Goal: Task Accomplishment & Management: Complete application form

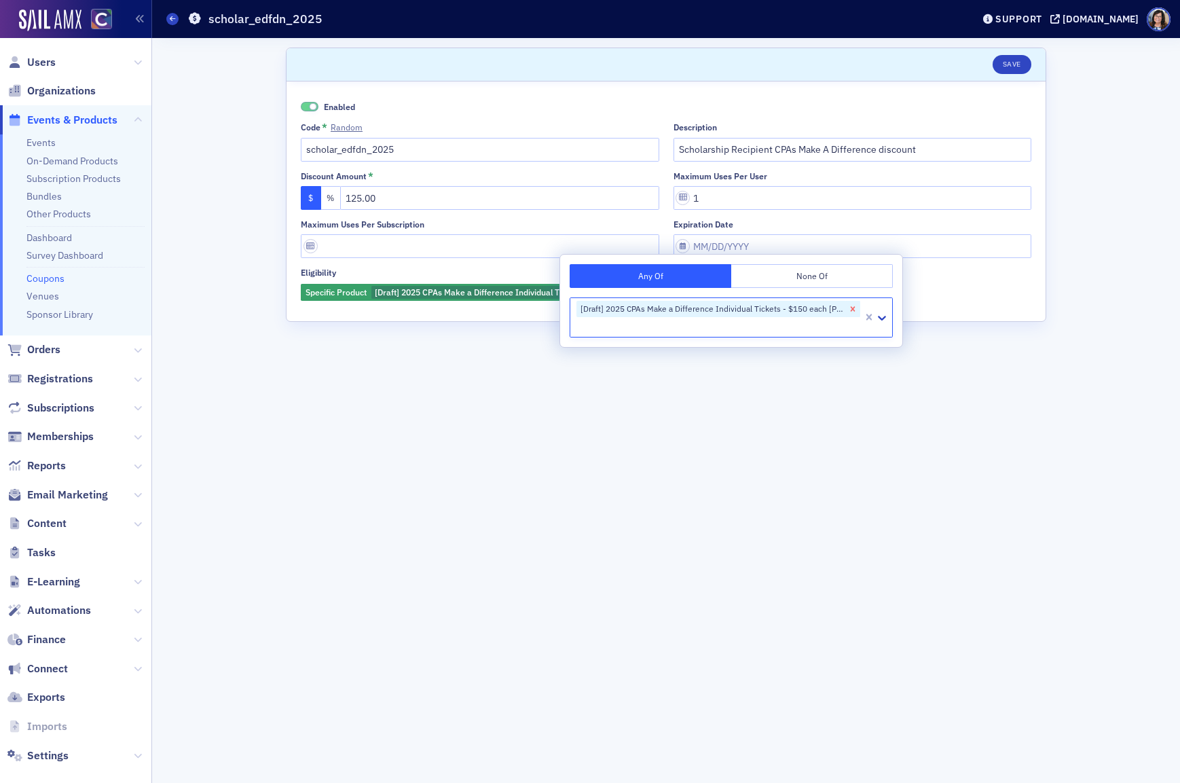
click at [854, 308] on icon "Remove [Draft] 2025 CPAs Make a Difference Individual Tickets - $150 each [Prod…" at bounding box center [853, 308] width 5 height 5
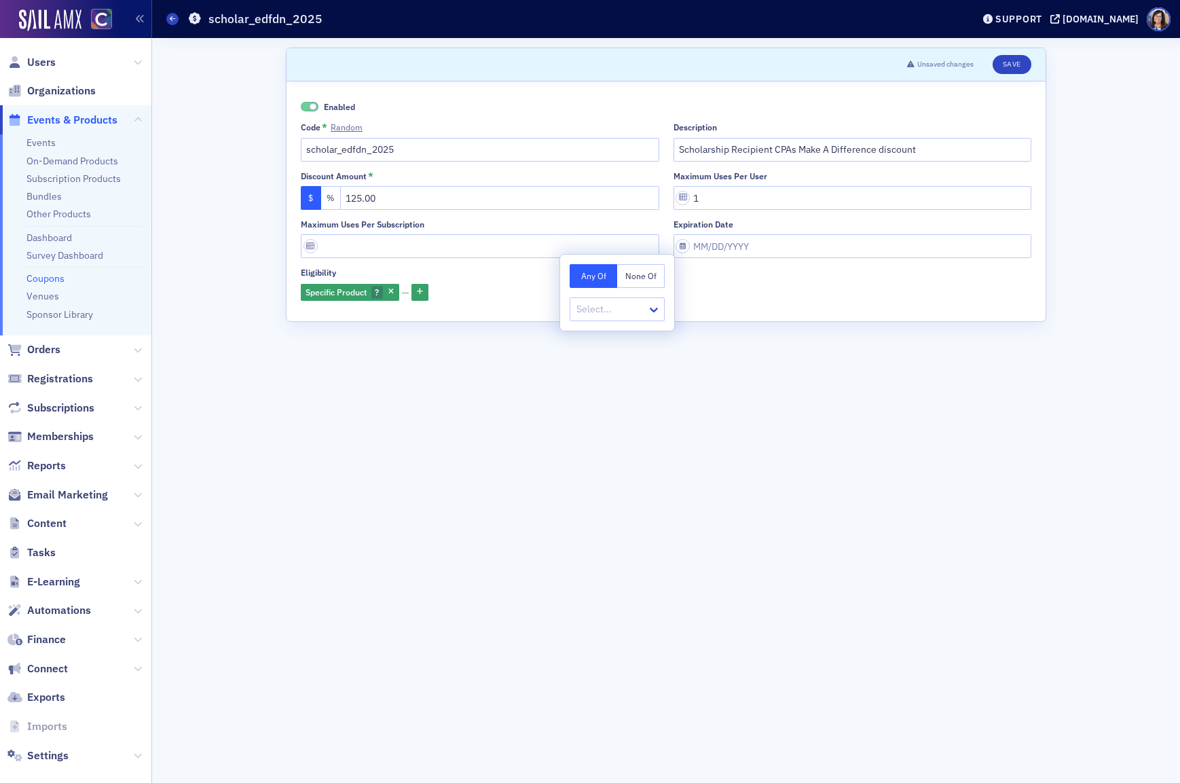
click at [825, 457] on form "Scroll to Unsaved changes Save Enabled Code * Random scholar_edfdn_2025 Descrip…" at bounding box center [666, 411] width 761 height 726
click at [1017, 61] on button "Save" at bounding box center [1012, 64] width 39 height 19
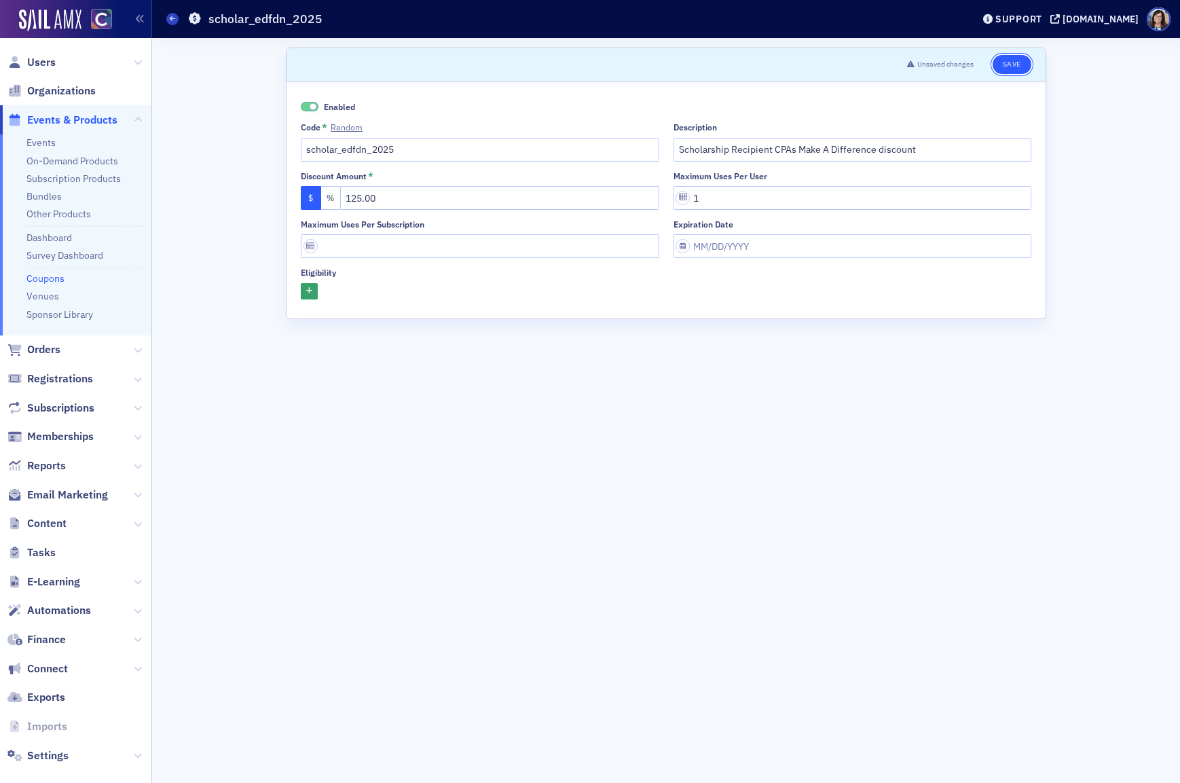
click at [1007, 63] on button "Save" at bounding box center [1012, 64] width 39 height 19
click at [39, 279] on link "Coupons" at bounding box center [45, 278] width 38 height 12
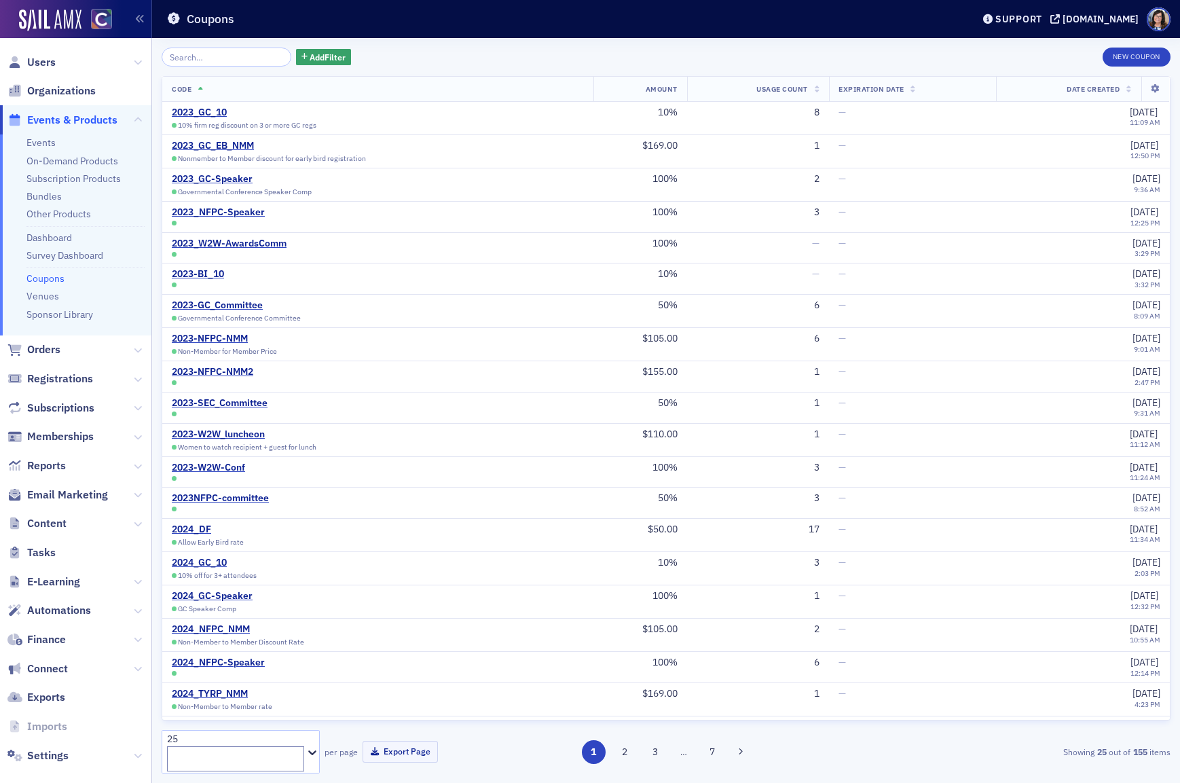
click at [209, 56] on input "search" at bounding box center [227, 57] width 130 height 19
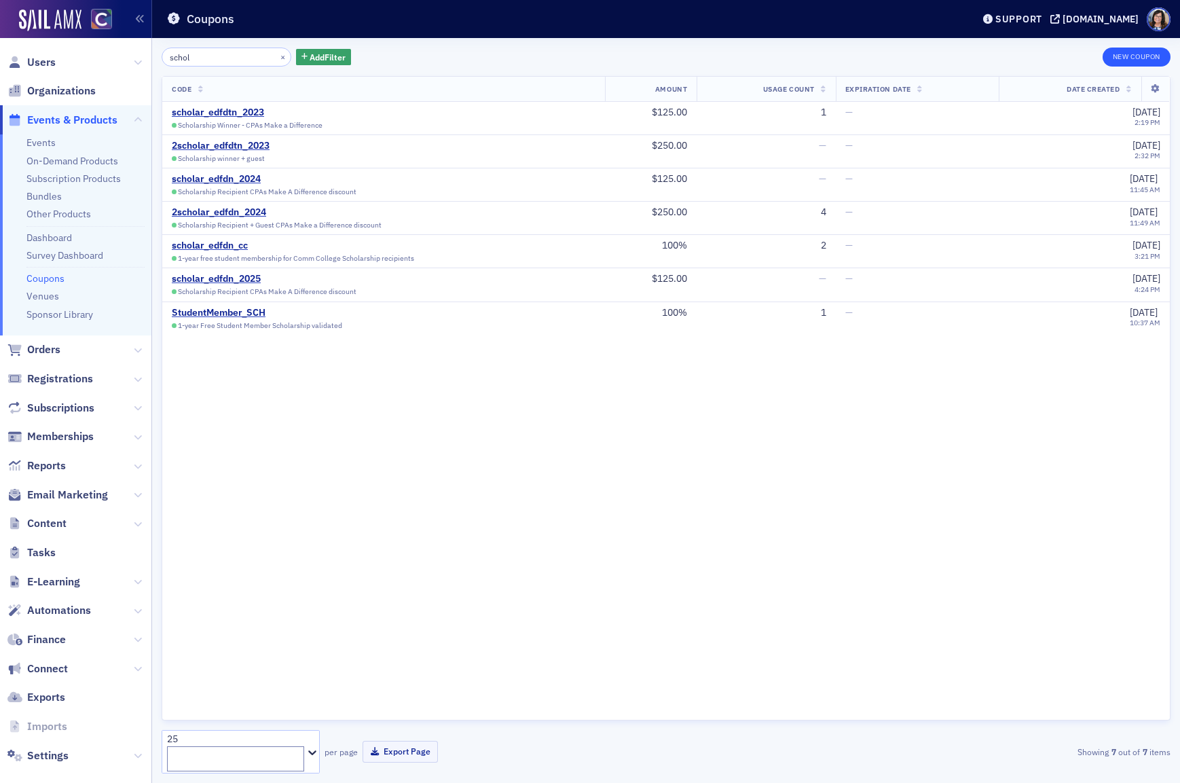
type input "schol"
click at [1145, 57] on button "New Coupon" at bounding box center [1137, 57] width 68 height 19
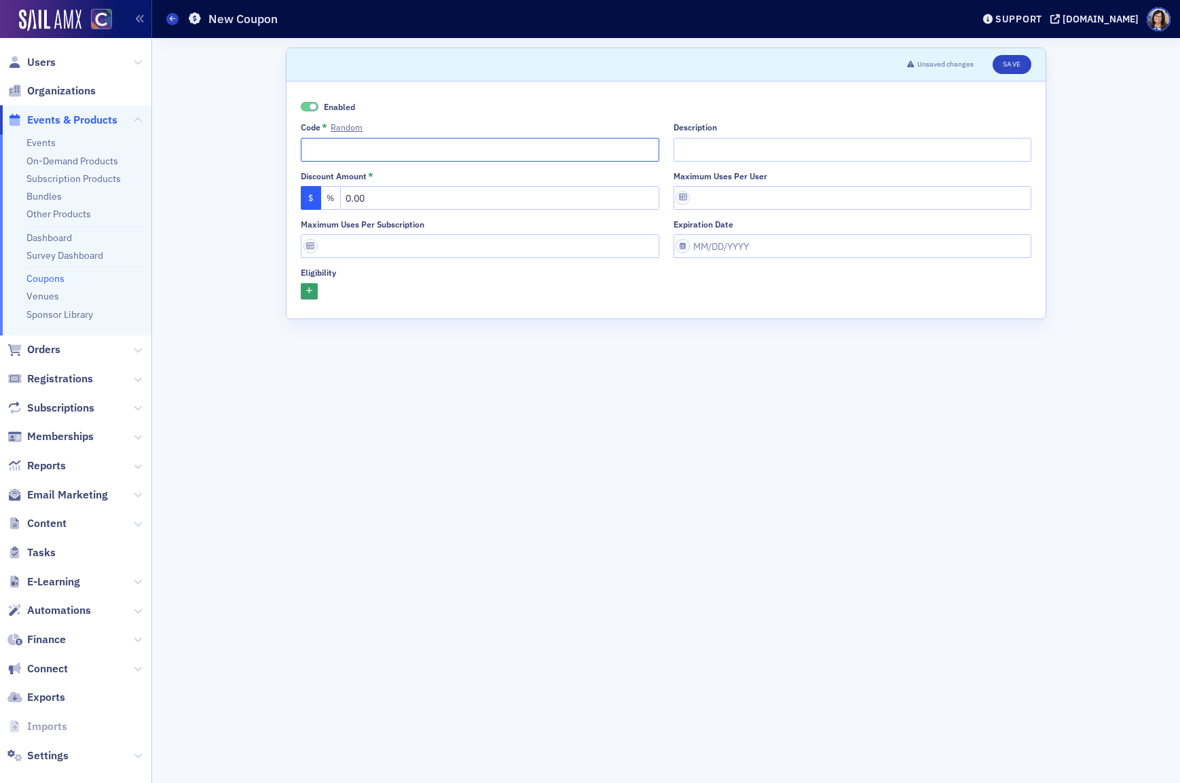
click at [308, 152] on input "Code * Random" at bounding box center [480, 150] width 359 height 24
paste input "2scholar_edfdn_"
type input "2scholar_edfdn_2025"
click at [753, 154] on input "Description" at bounding box center [853, 150] width 359 height 24
paste input "Scholarship Recipient + Guest CPAs Make a Difference discount"
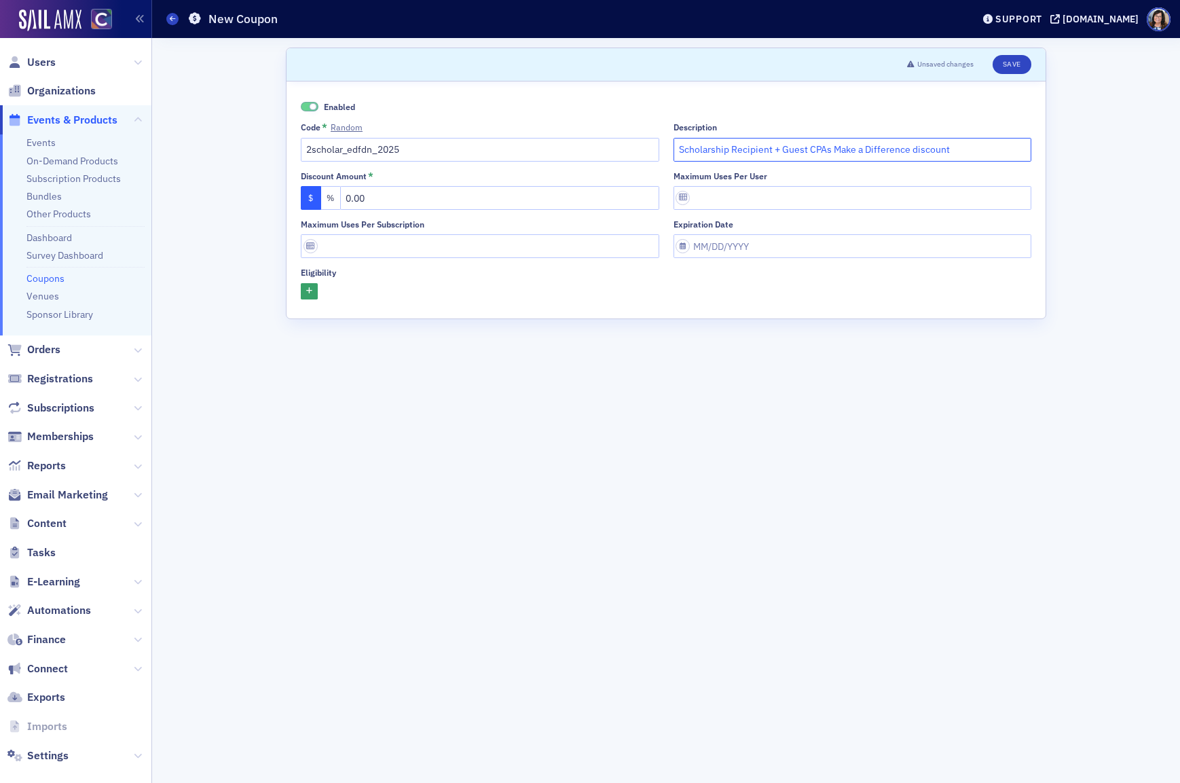
type input "Scholarship Recipient + Guest CPAs Make a Difference discount"
click at [351, 200] on input "0.00" at bounding box center [499, 198] width 319 height 24
type input "250.00"
click at [685, 198] on input "Maximum uses per user" at bounding box center [853, 198] width 359 height 24
click at [702, 198] on input "Maximum uses per user" at bounding box center [853, 198] width 359 height 24
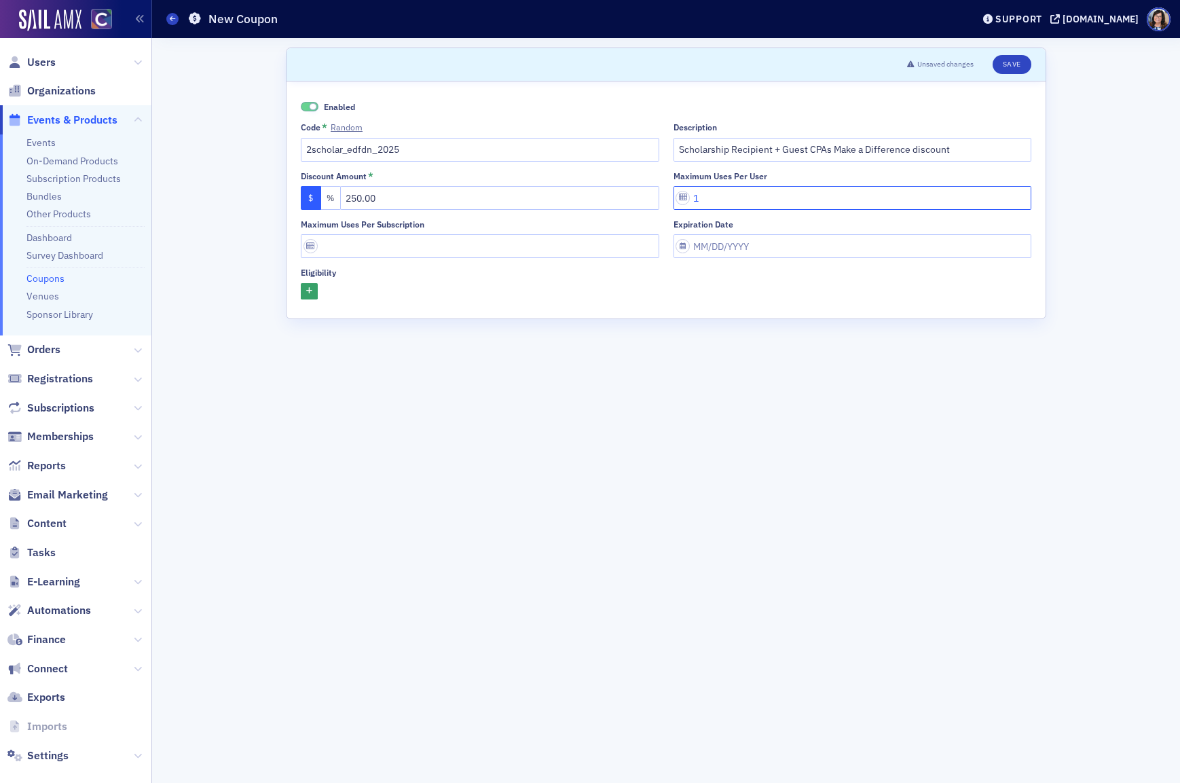
type input "1"
click at [672, 422] on form "Scroll to Unsaved changes Save Enabled Code * Random 2scholar_edfdn_2025 Descri…" at bounding box center [666, 411] width 761 height 726
click at [1017, 65] on button "Save" at bounding box center [1012, 64] width 39 height 19
click at [57, 276] on link "Coupons" at bounding box center [45, 278] width 38 height 12
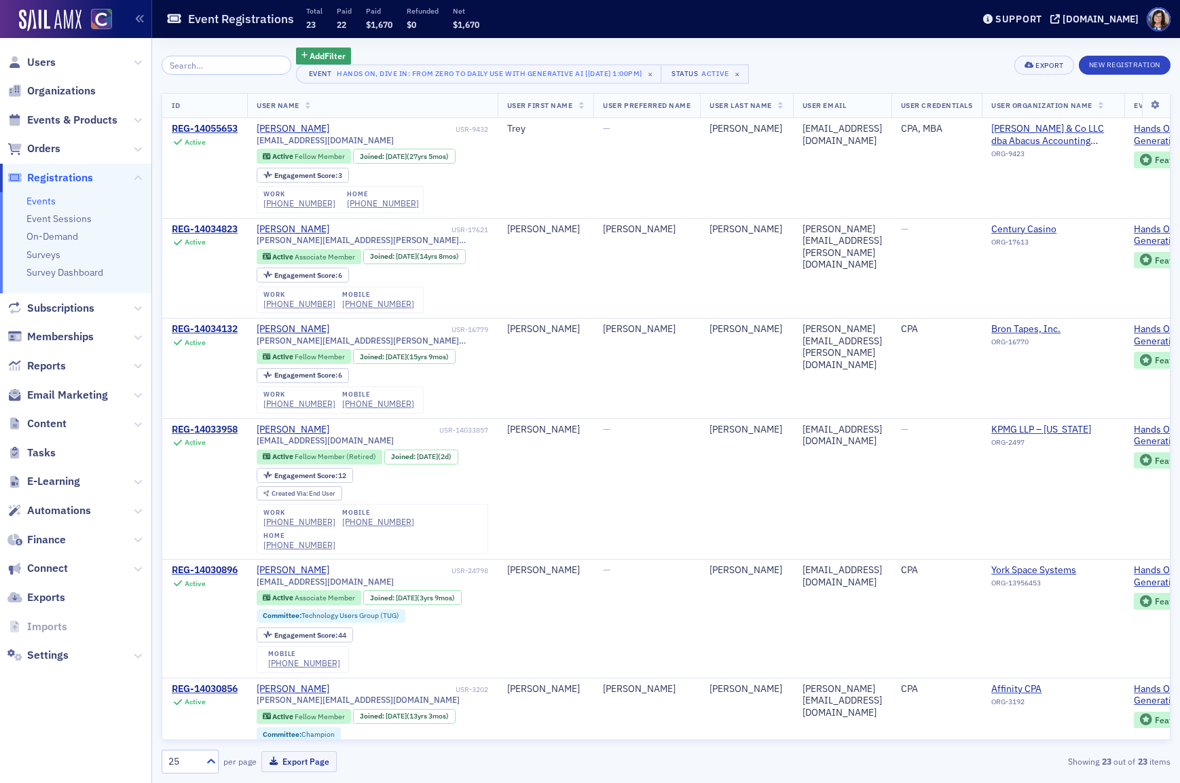
scroll to position [302, 0]
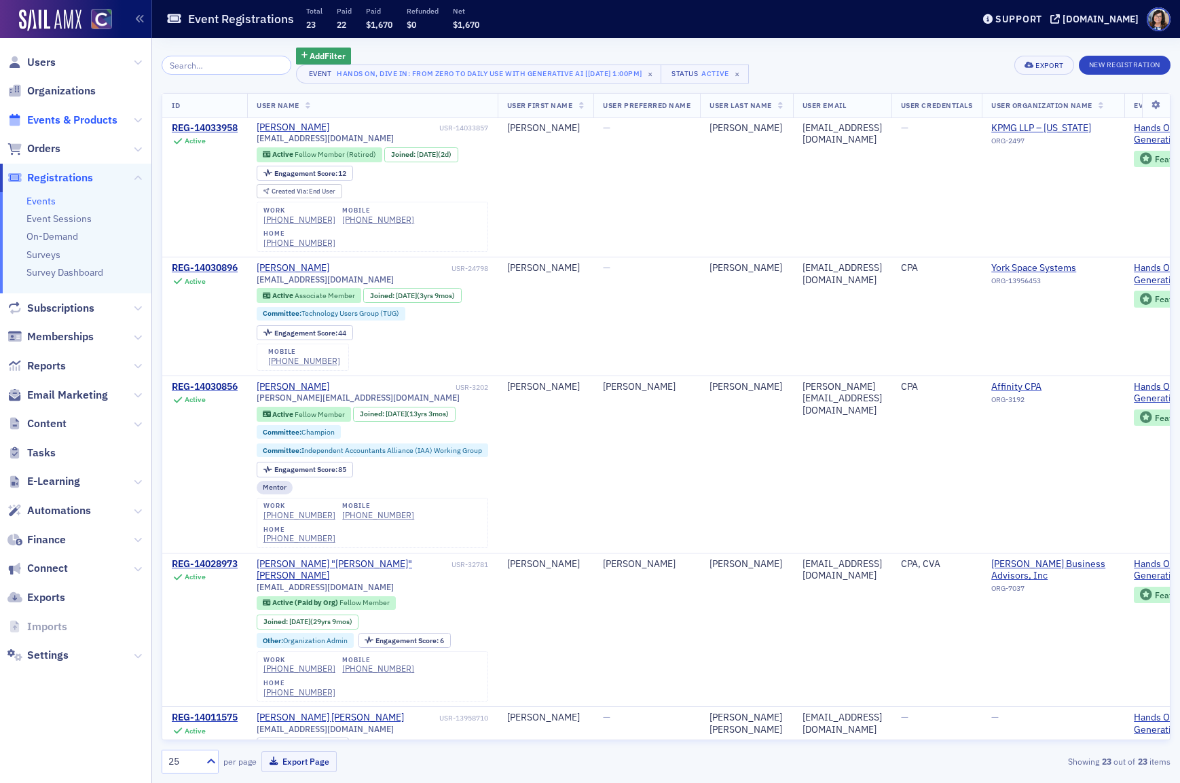
click at [42, 117] on span "Events & Products" at bounding box center [72, 120] width 90 height 15
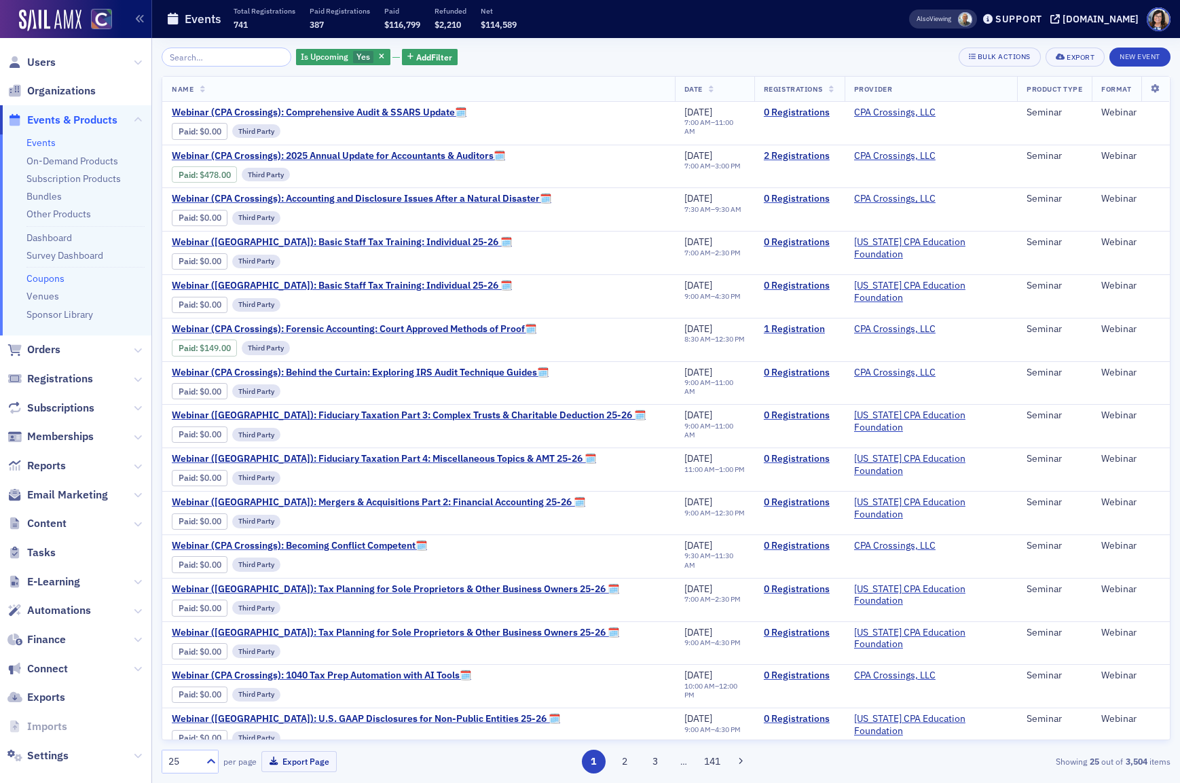
click at [39, 280] on link "Coupons" at bounding box center [45, 278] width 38 height 12
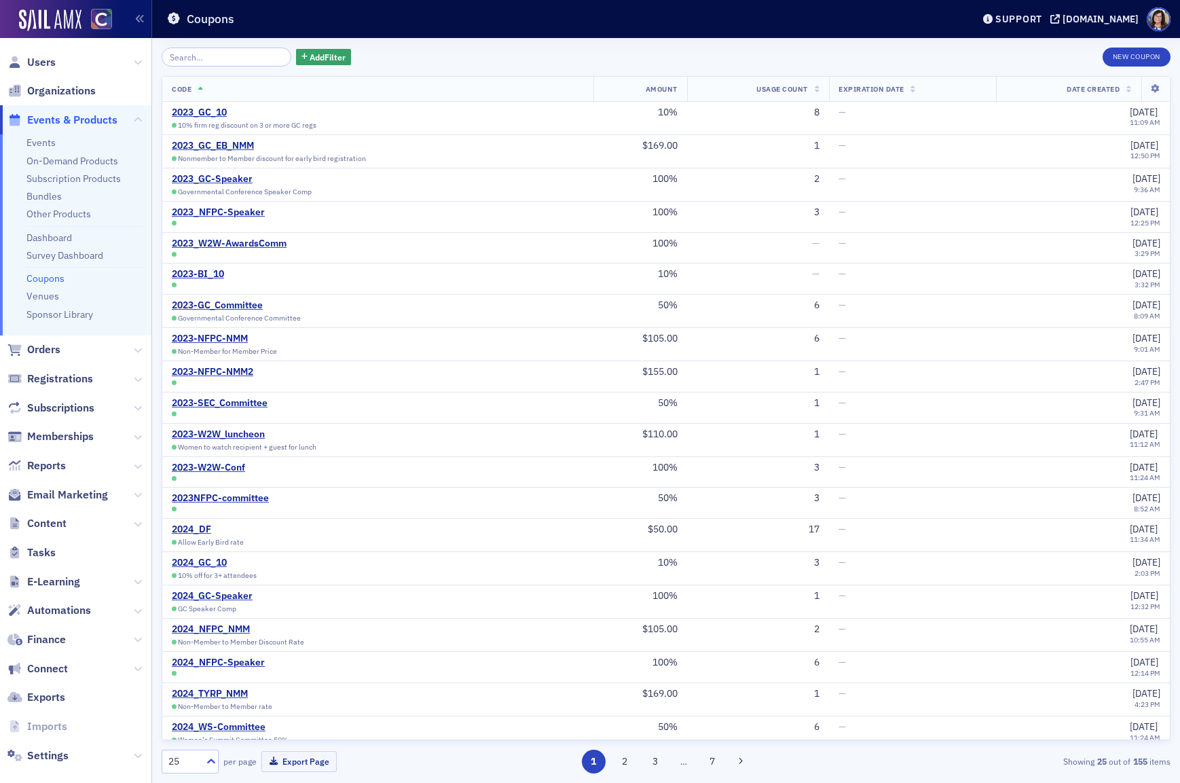
click at [204, 57] on input "search" at bounding box center [227, 57] width 130 height 19
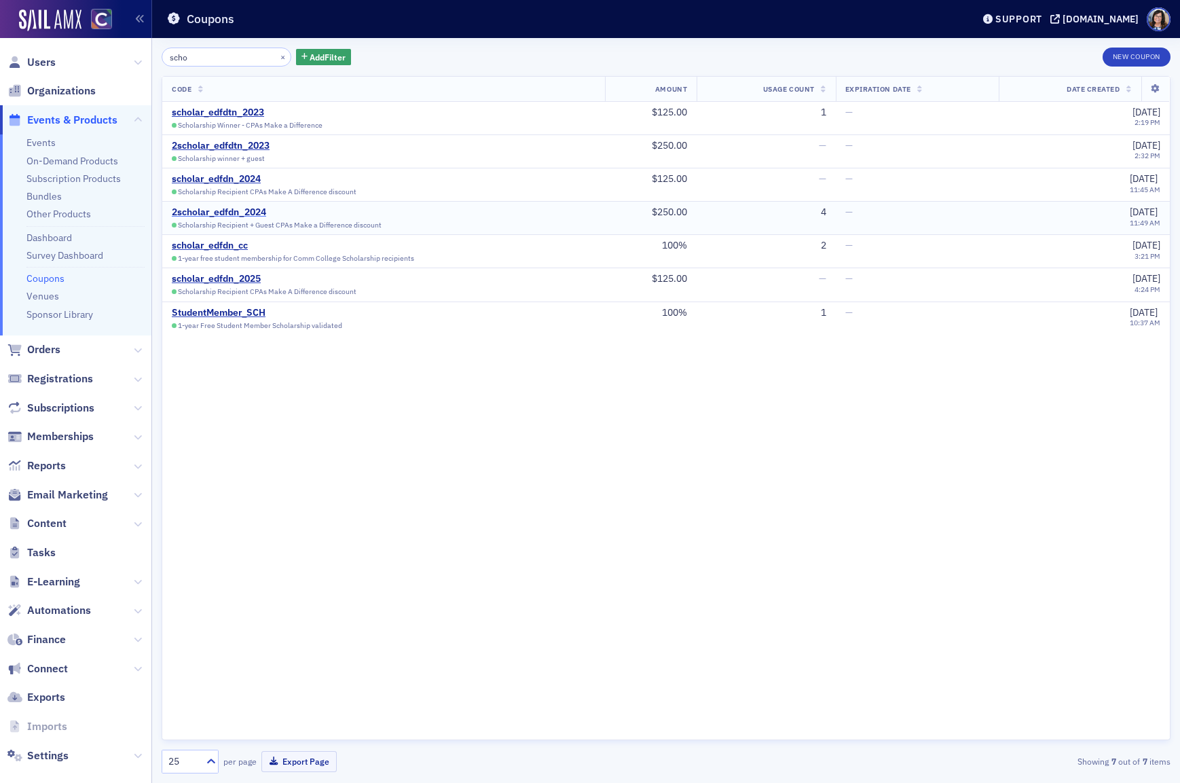
type input "scho"
click at [243, 213] on div "2scholar_edfdn_2024" at bounding box center [277, 212] width 210 height 12
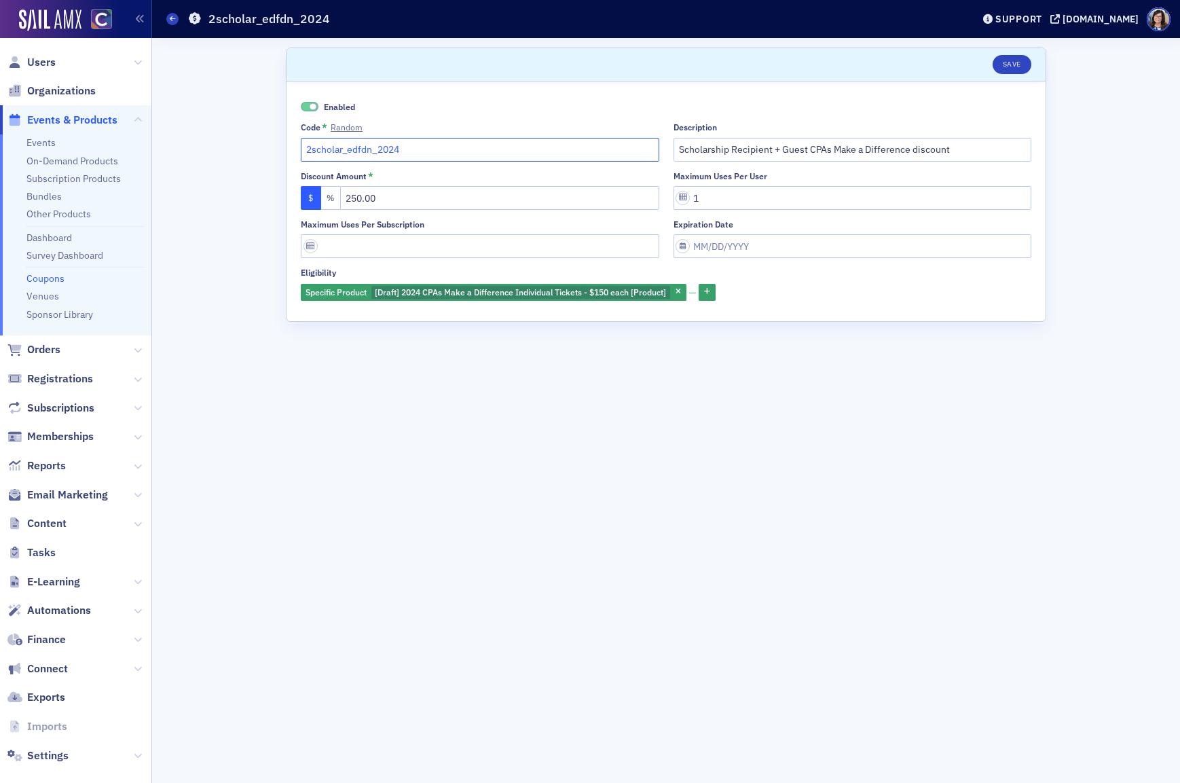
drag, startPoint x: 331, startPoint y: 146, endPoint x: 294, endPoint y: 147, distance: 36.7
click at [294, 147] on div "Enabled Code * Random 2scholar_edfdn_2024 Description Scholarship Recipient + G…" at bounding box center [666, 202] width 759 height 240
click at [861, 144] on input "Scholarship Recipient + Guest CPAs Make a Difference discount" at bounding box center [853, 150] width 359 height 24
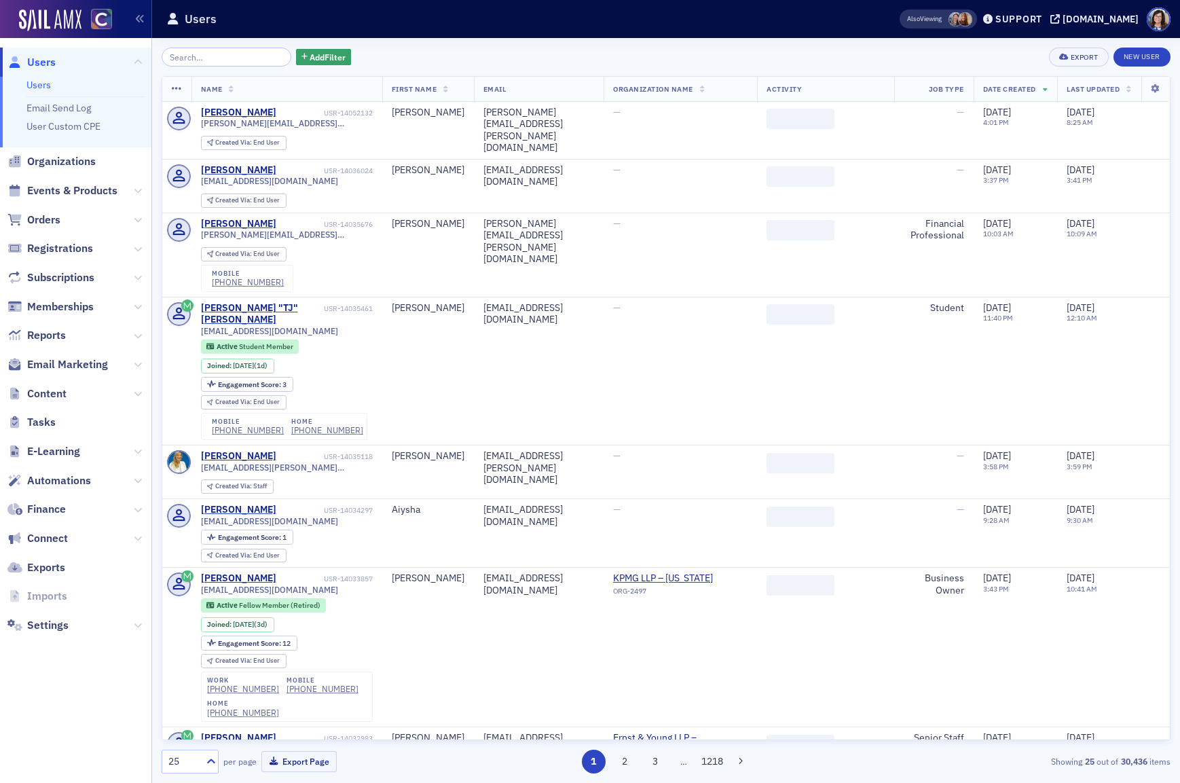
click at [187, 56] on input "search" at bounding box center [227, 57] width 130 height 19
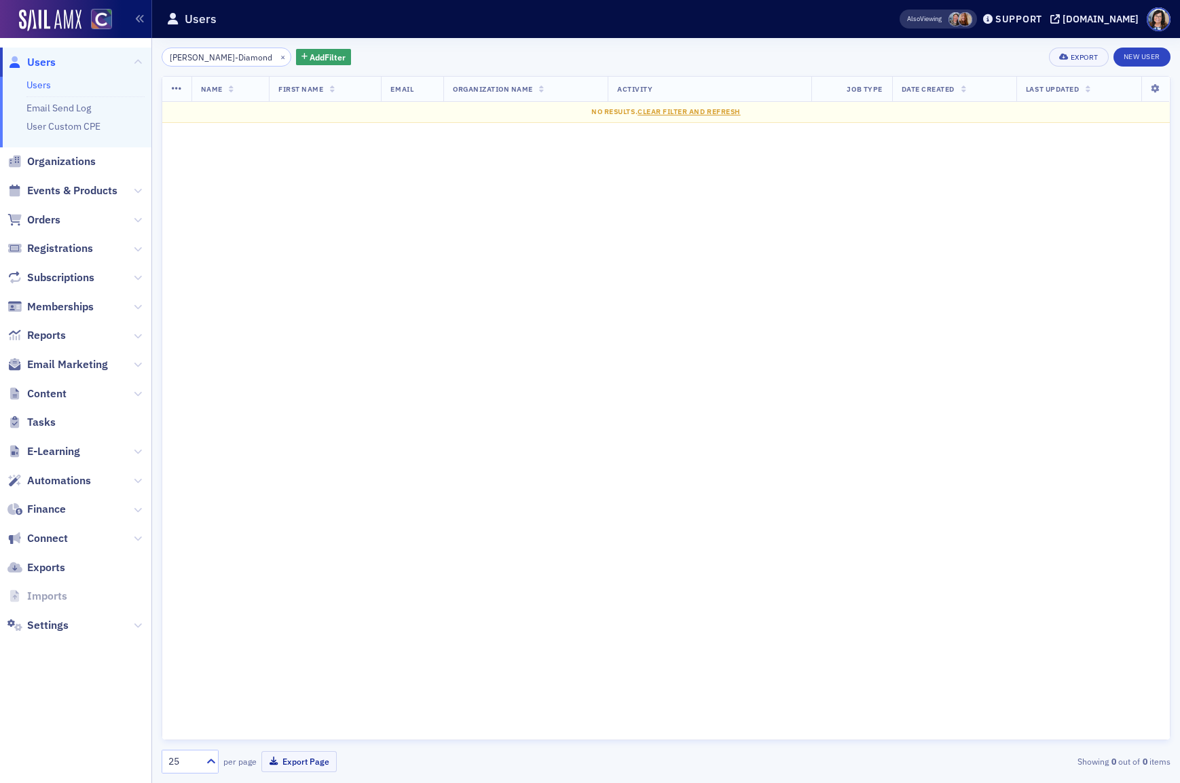
click at [194, 58] on input "Tarica Davis-Diamond" at bounding box center [227, 57] width 130 height 19
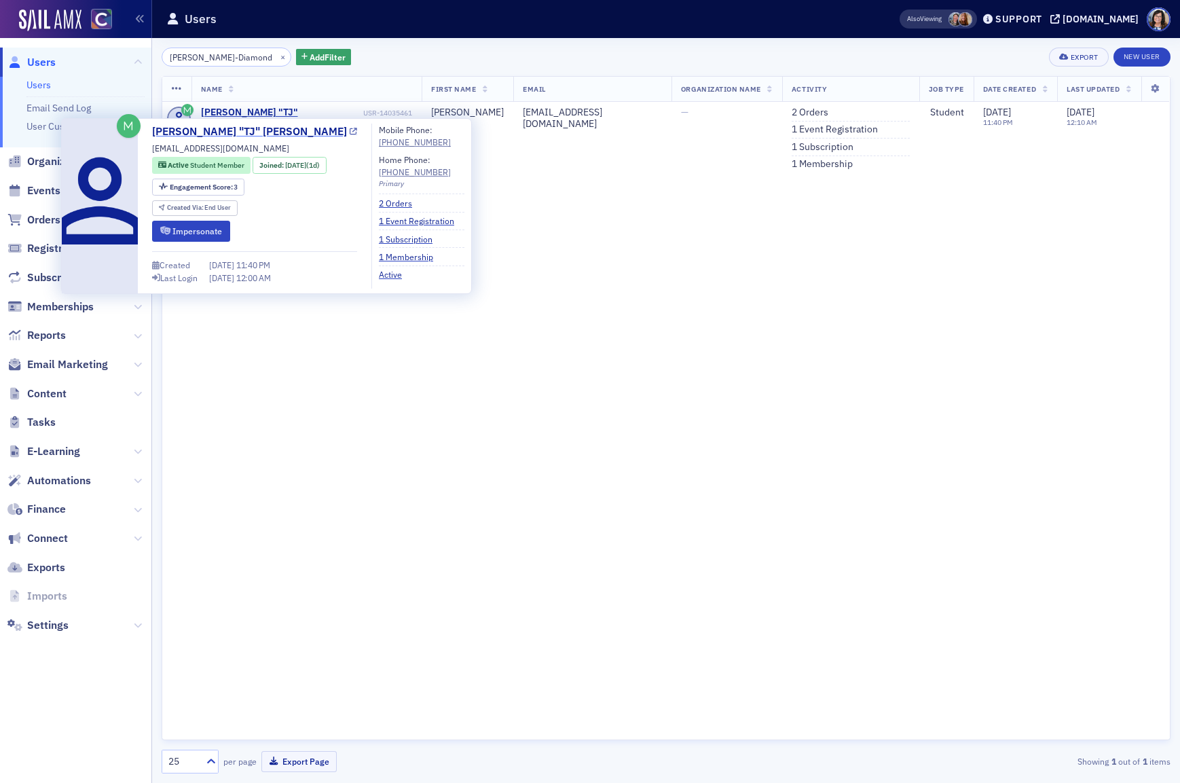
type input "Tarica Davis-Diamond"
click at [350, 134] on icon at bounding box center [353, 131] width 7 height 7
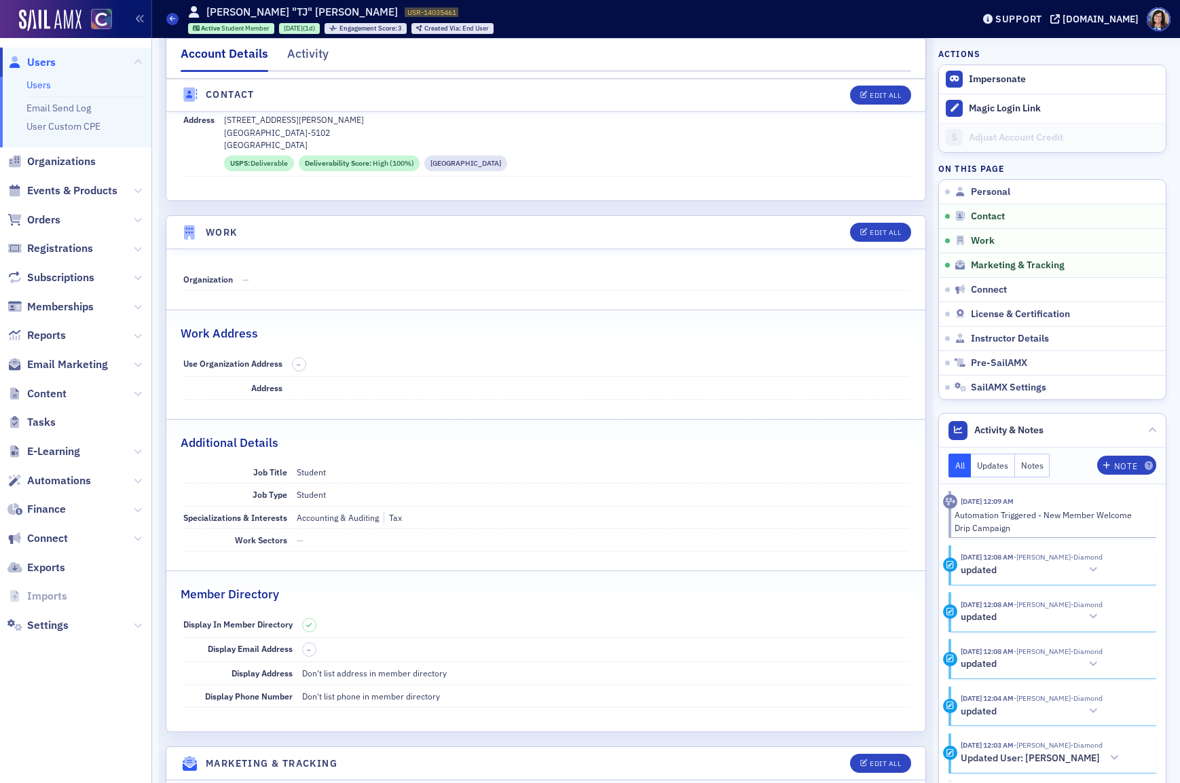
scroll to position [688, 0]
